Goal: Information Seeking & Learning: Learn about a topic

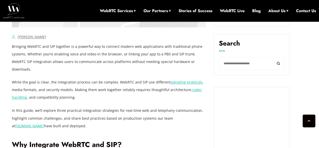
scroll to position [372, 0]
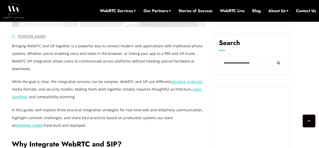
click at [12, 46] on p "Bringing WebRTC and SIP together is a powerful way to connect modern web applic…" at bounding box center [109, 57] width 194 height 30
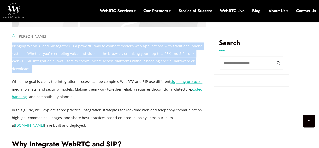
click at [12, 46] on p "Bringing WebRTC and SIP together is a powerful way to connect modern web applic…" at bounding box center [109, 57] width 194 height 30
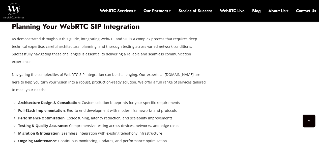
scroll to position [1968, 0]
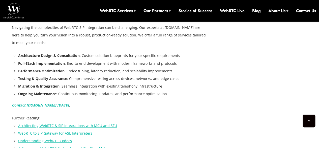
click at [62, 138] on link "Understanding WebRTC Codecs" at bounding box center [45, 140] width 54 height 5
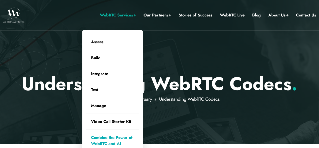
click at [111, 142] on link "Combine the Power of WebRTC and AI" at bounding box center [112, 140] width 53 height 22
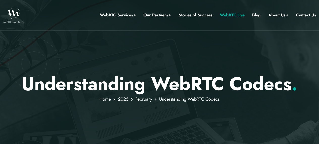
click at [231, 13] on link "WebRTC Live" at bounding box center [232, 15] width 25 height 7
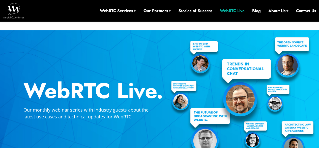
scroll to position [85, 0]
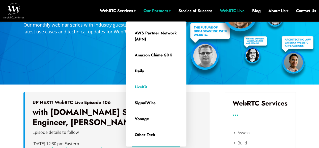
click at [144, 86] on link "LiveKit" at bounding box center [156, 87] width 53 height 16
